Goal: Transaction & Acquisition: Purchase product/service

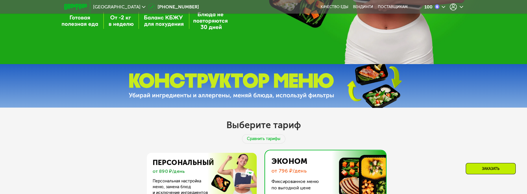
scroll to position [278, 0]
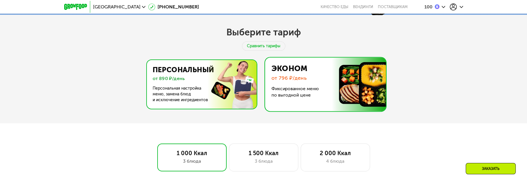
click at [212, 95] on img at bounding box center [200, 84] width 113 height 49
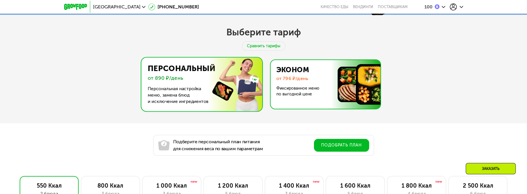
click at [330, 90] on img at bounding box center [324, 84] width 113 height 49
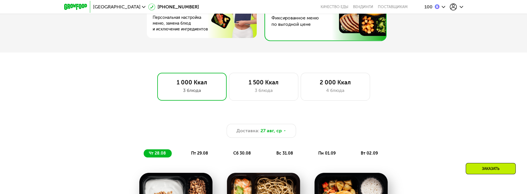
scroll to position [347, 0]
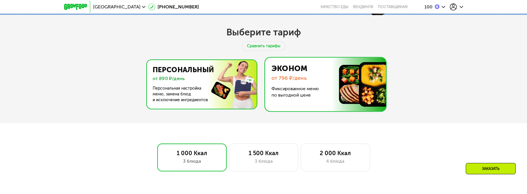
click at [230, 77] on img at bounding box center [200, 84] width 113 height 49
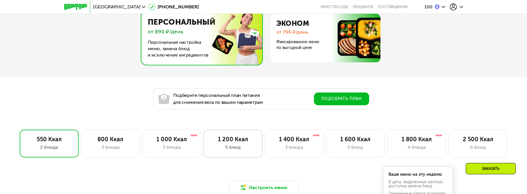
scroll to position [393, 0]
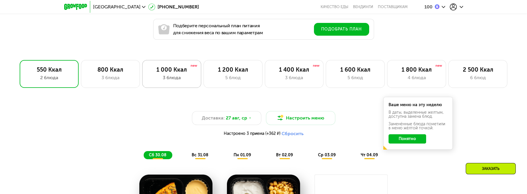
click at [192, 81] on div "3 блюда" at bounding box center [171, 77] width 47 height 7
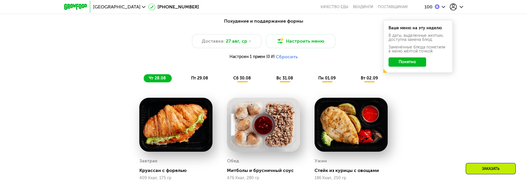
scroll to position [486, 0]
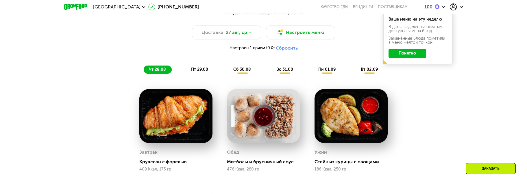
click at [199, 71] on span "пт 29.08" at bounding box center [199, 69] width 17 height 5
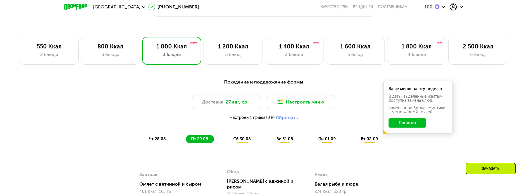
scroll to position [417, 0]
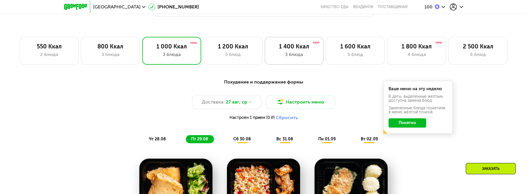
click at [326, 60] on div "1 400 Ккал 3 блюда" at bounding box center [355, 51] width 59 height 28
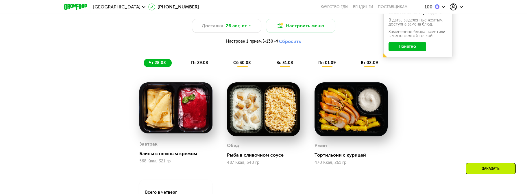
scroll to position [509, 0]
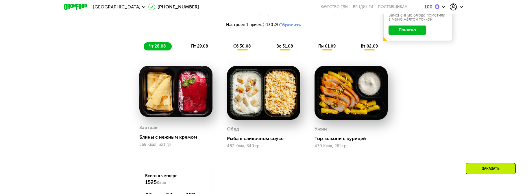
click at [204, 48] on span "пт 29.08" at bounding box center [199, 46] width 17 height 5
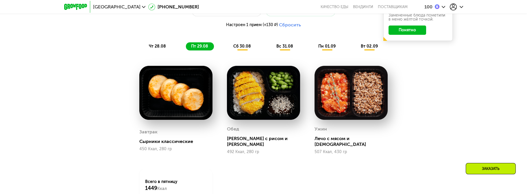
click at [238, 49] on span "сб 30.08" at bounding box center [242, 46] width 18 height 5
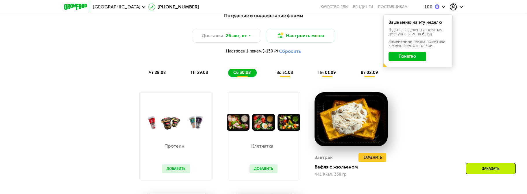
scroll to position [486, 0]
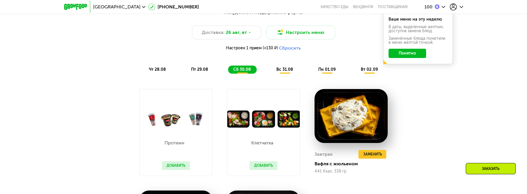
click at [292, 70] on span "вс 31.08" at bounding box center [285, 69] width 17 height 5
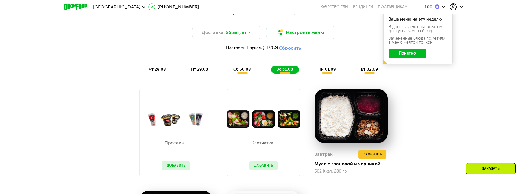
click at [283, 70] on span "вс 31.08" at bounding box center [285, 69] width 17 height 5
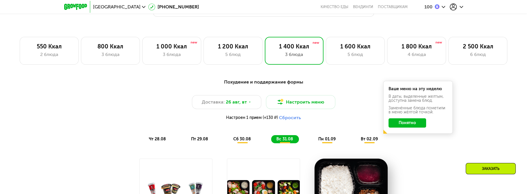
scroll to position [417, 0]
click at [290, 48] on div "1 400 Ккал" at bounding box center [294, 46] width 47 height 7
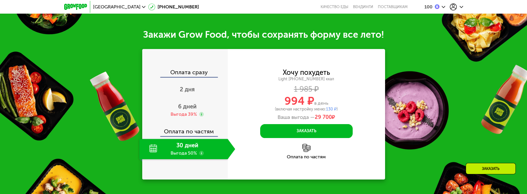
scroll to position [787, 0]
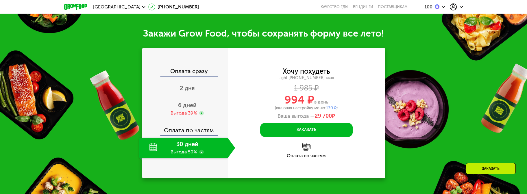
click at [177, 151] on div "30 дней Выгода 50%" at bounding box center [183, 147] width 89 height 20
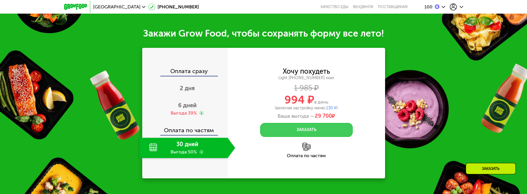
click at [305, 130] on button "Заказать" at bounding box center [306, 130] width 93 height 14
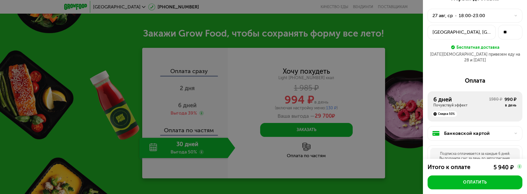
scroll to position [23, 0]
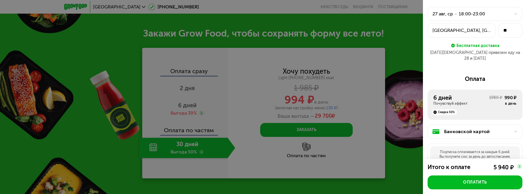
click at [387, 44] on div at bounding box center [263, 97] width 527 height 194
click at [403, 37] on div at bounding box center [263, 97] width 527 height 194
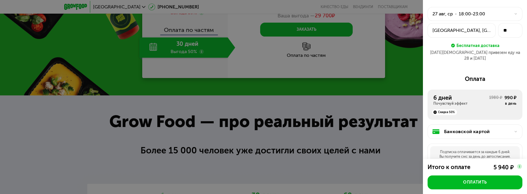
scroll to position [903, 0]
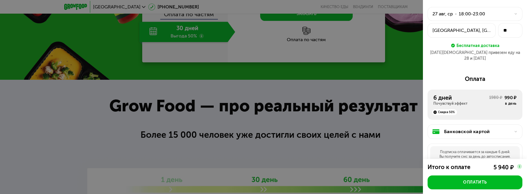
click at [204, 136] on div at bounding box center [263, 97] width 527 height 194
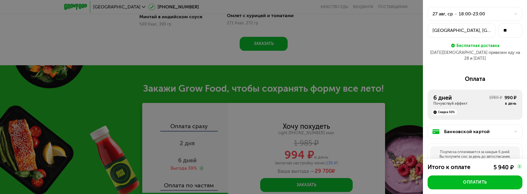
scroll to position [718, 0]
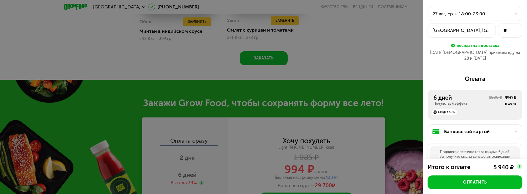
click at [431, 2] on div "Первая доставка 27 авг, ср • 18:00-23:00 Московский, поселение Московский, Киев…" at bounding box center [475, 29] width 95 height 73
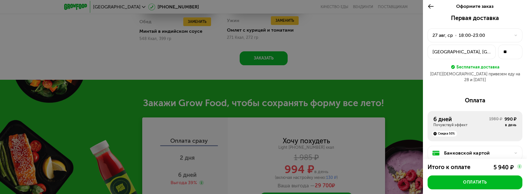
scroll to position [0, 0]
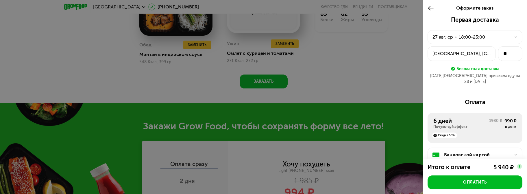
click at [433, 10] on icon at bounding box center [431, 8] width 7 height 7
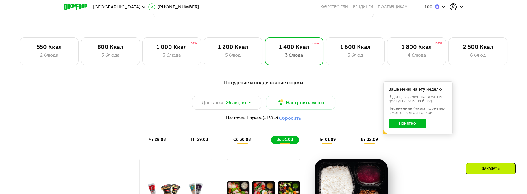
scroll to position [417, 0]
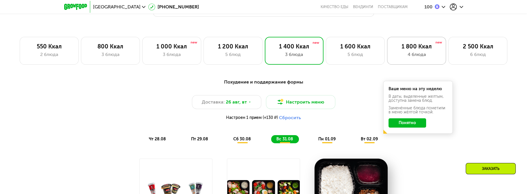
click at [449, 52] on div "1 800 Ккал 4 блюда" at bounding box center [478, 51] width 59 height 28
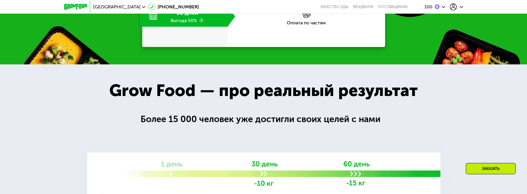
scroll to position [810, 0]
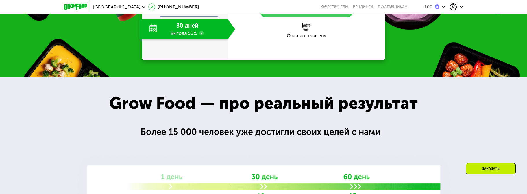
click at [307, 17] on button "Заказать" at bounding box center [306, 10] width 93 height 14
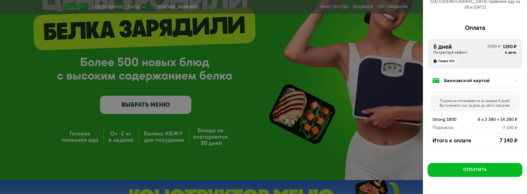
scroll to position [84, 0]
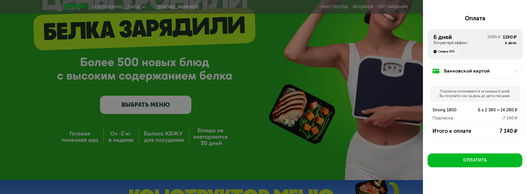
click at [296, 147] on div at bounding box center [263, 97] width 527 height 194
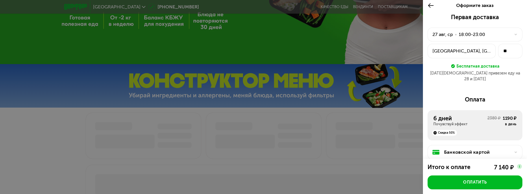
scroll to position [0, 0]
